Goal: Go to known website: Access a specific website the user already knows

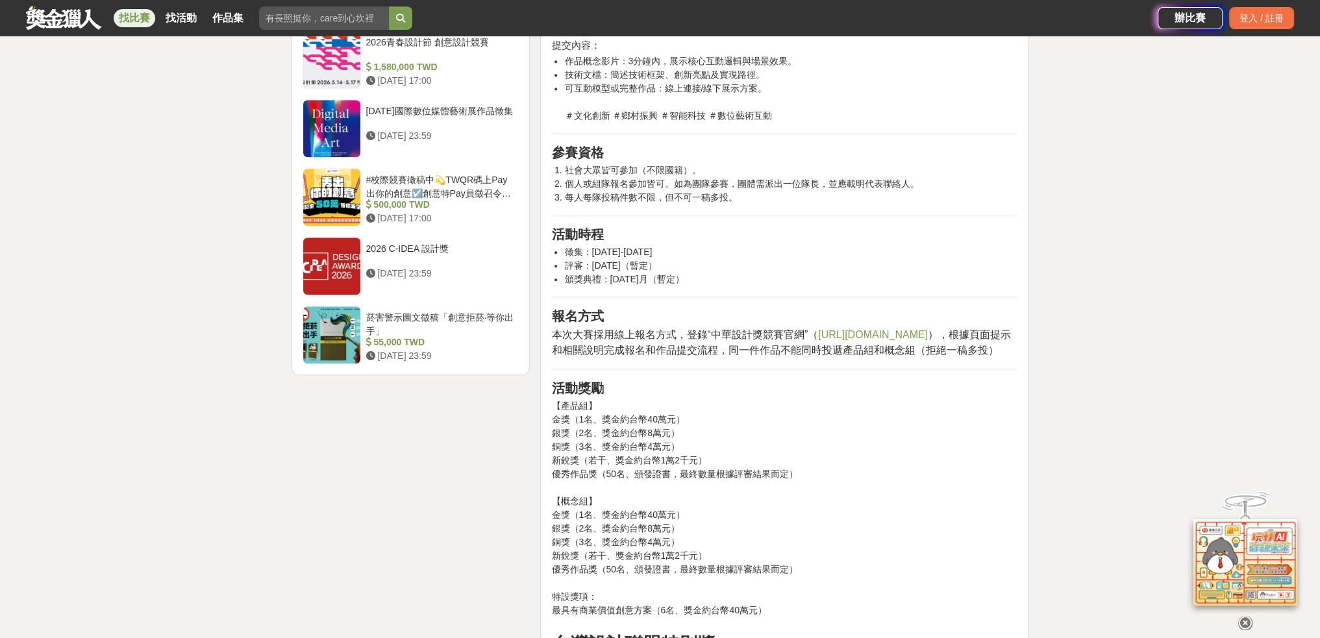
scroll to position [1558, 0]
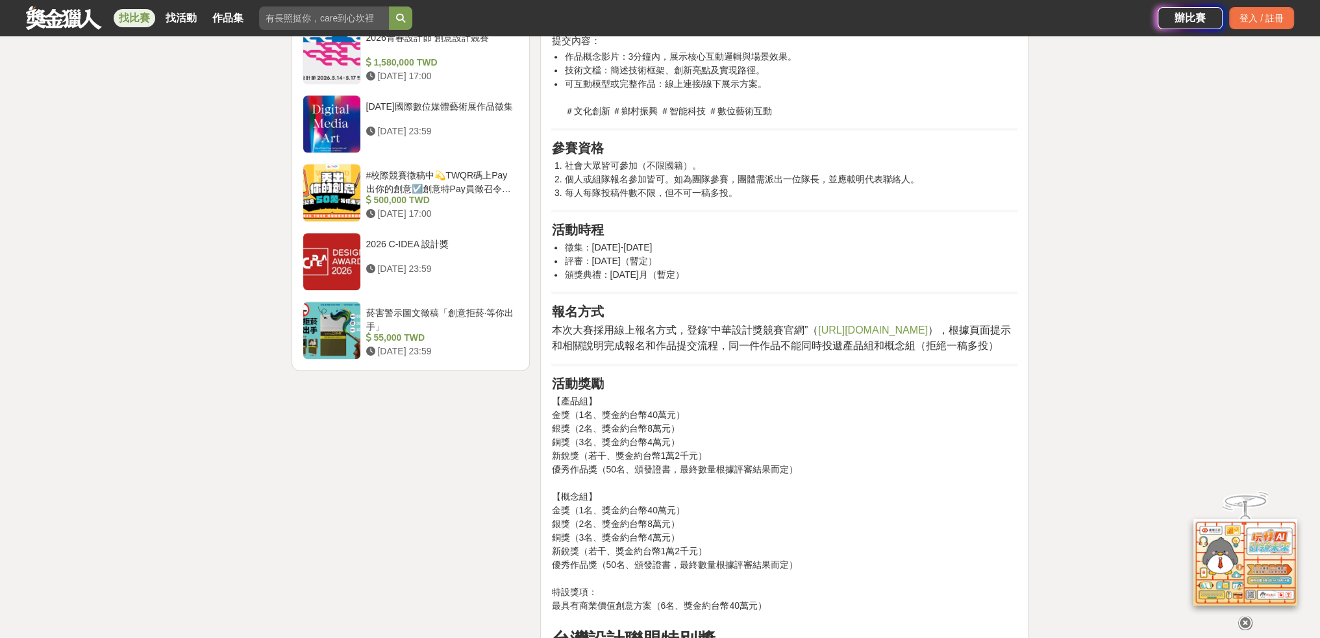
click at [914, 333] on link "https://cda.tda.com.tw/" at bounding box center [873, 330] width 110 height 11
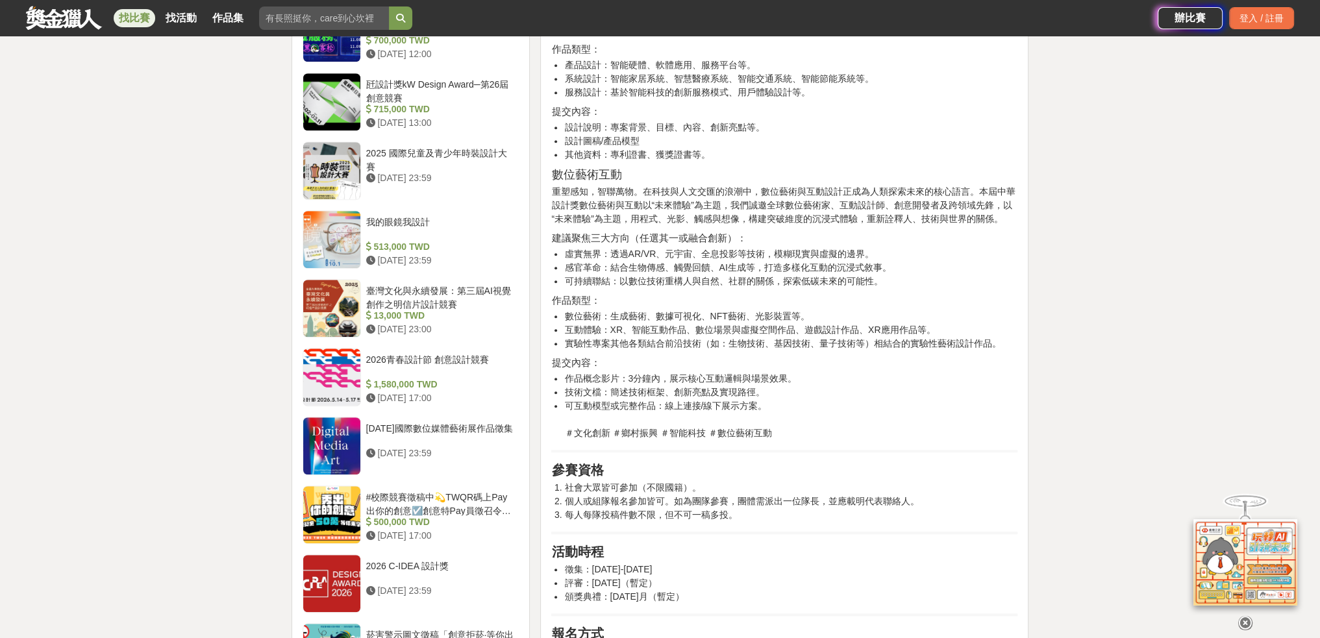
scroll to position [1233, 0]
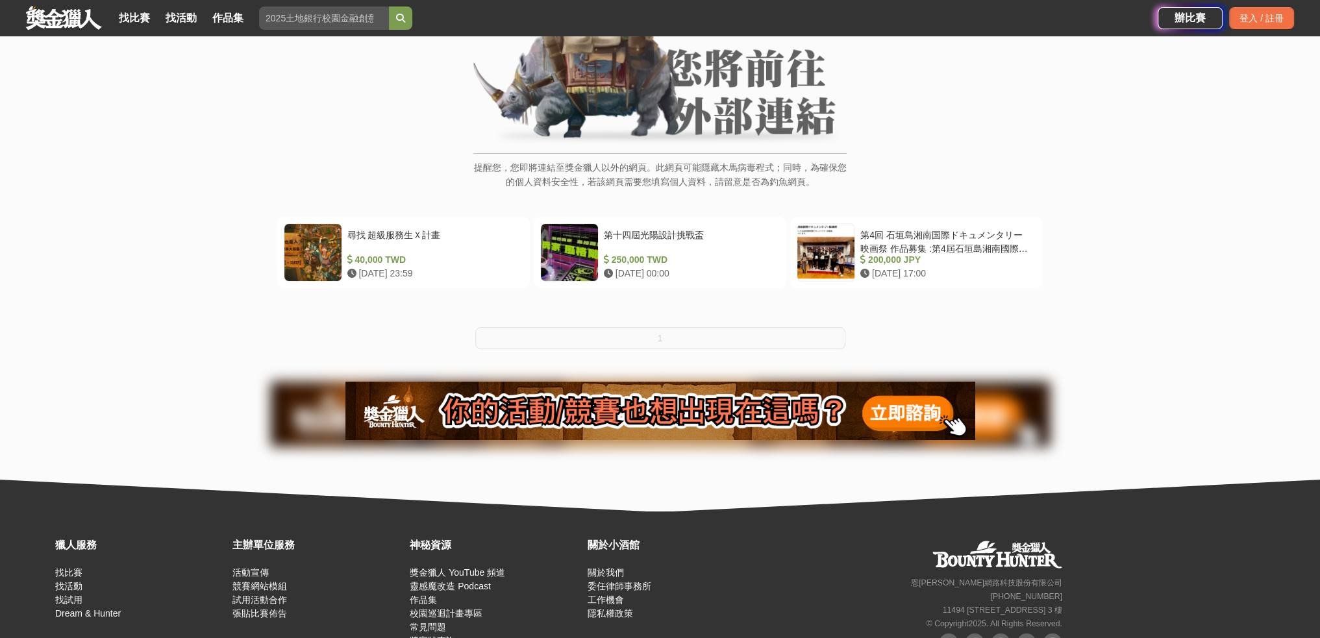
scroll to position [130, 0]
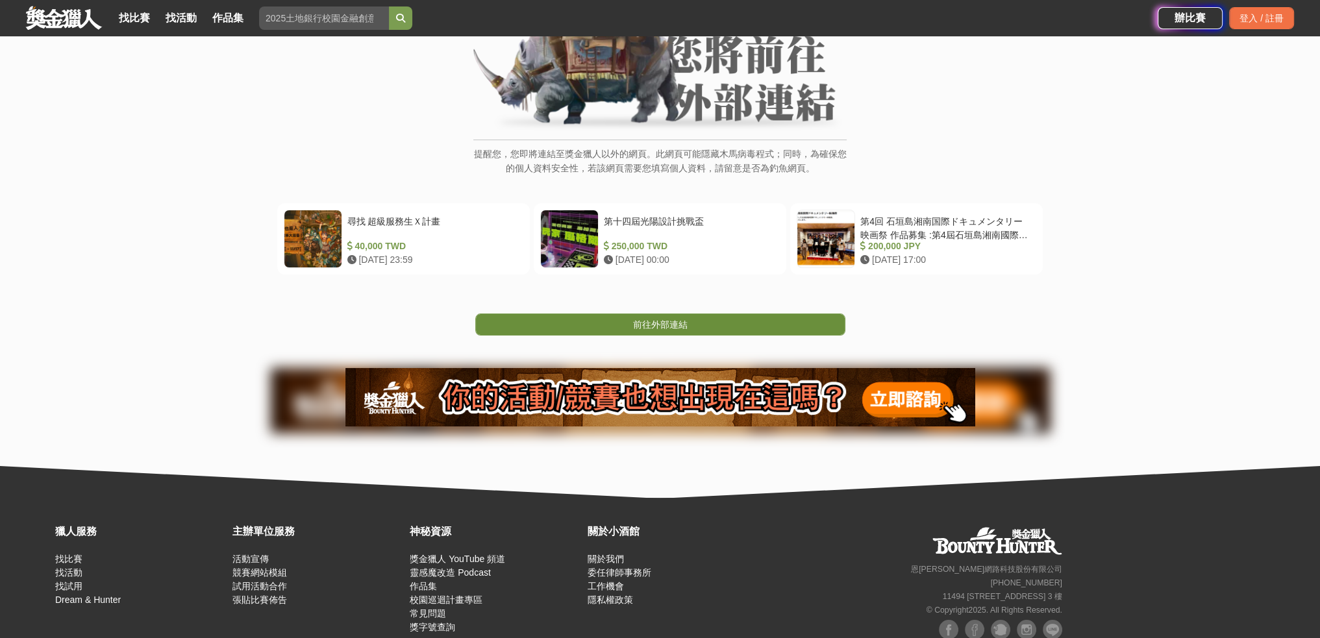
click at [650, 330] on link "前往外部連結" at bounding box center [660, 325] width 370 height 22
